Goal: Find specific page/section: Find specific page/section

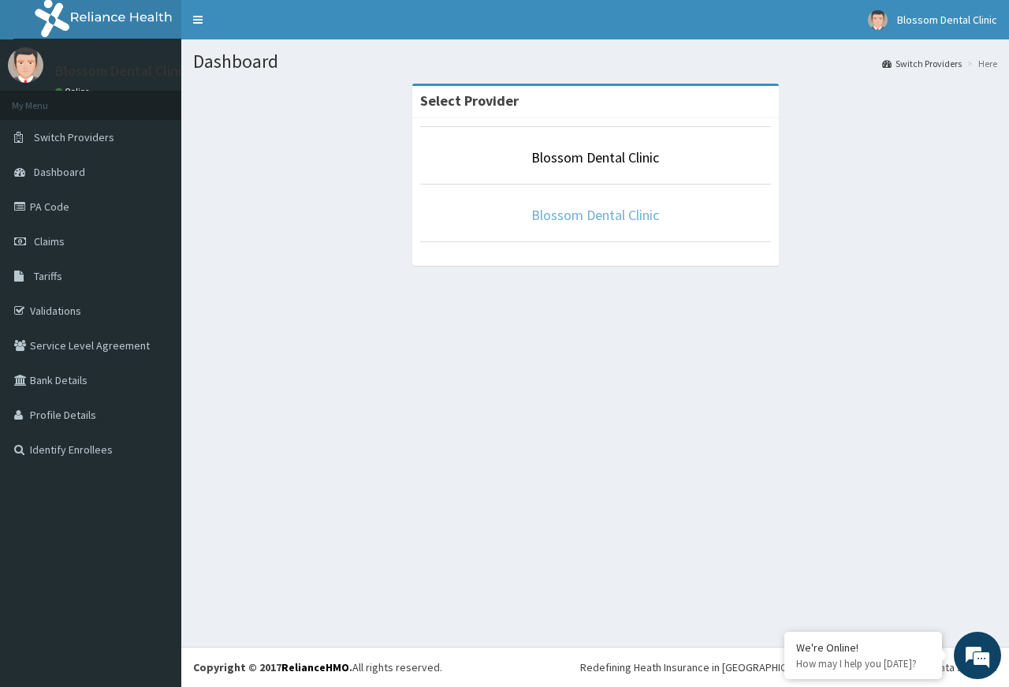
click at [621, 219] on link "Blossom Dental Clinic" at bounding box center [595, 215] width 128 height 18
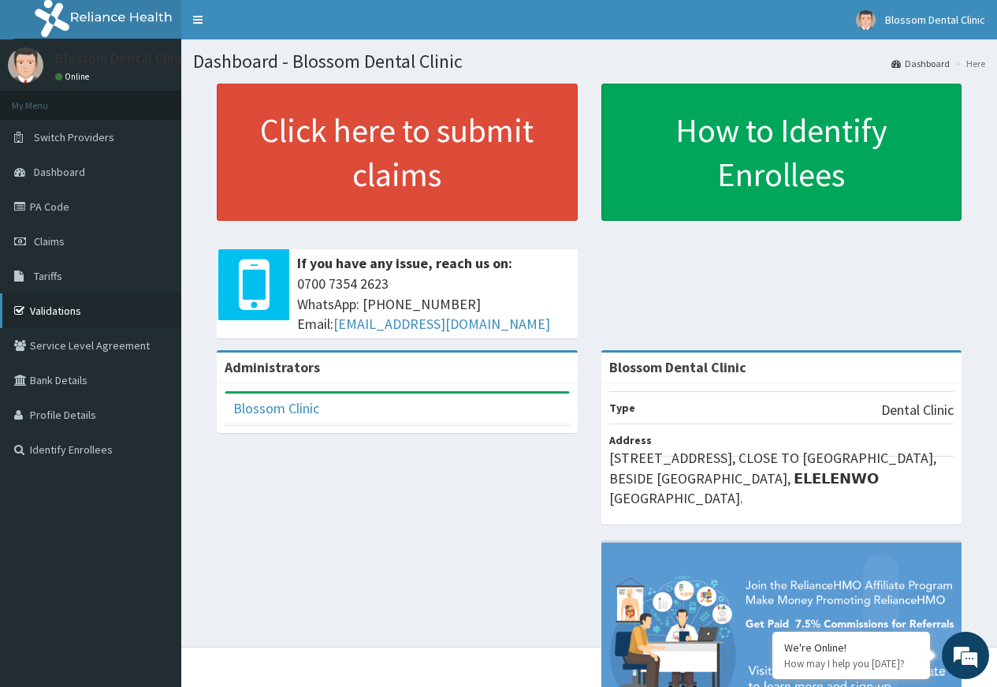
click at [61, 309] on link "Validations" at bounding box center [90, 310] width 181 height 35
